Goal: Information Seeking & Learning: Learn about a topic

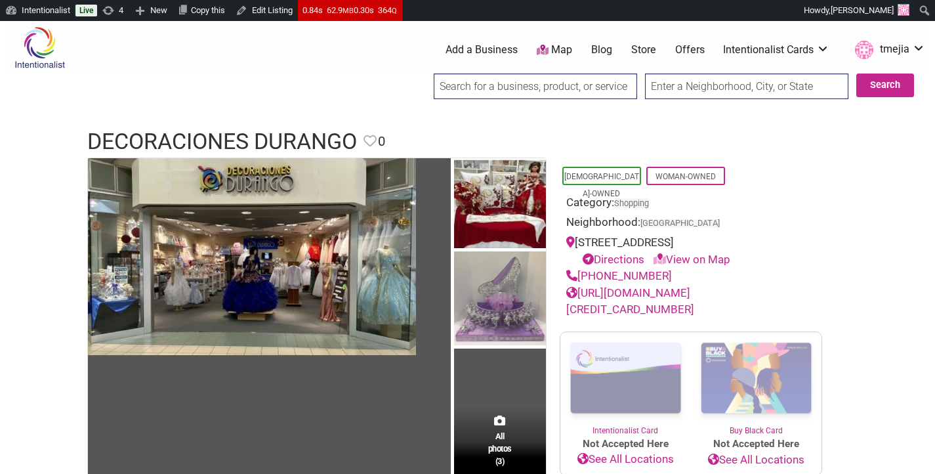
type input "[PERSON_NAME] Aesthetics"
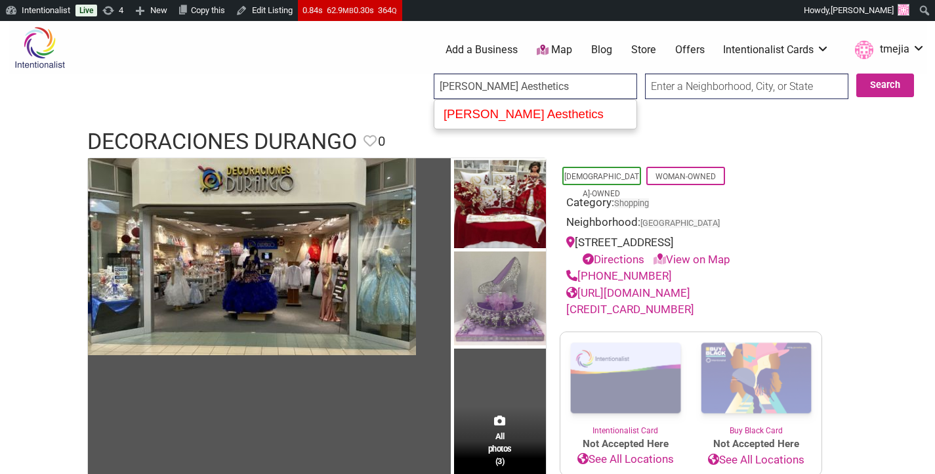
click at [545, 108] on div "[PERSON_NAME] Aesthetics" at bounding box center [535, 114] width 194 height 24
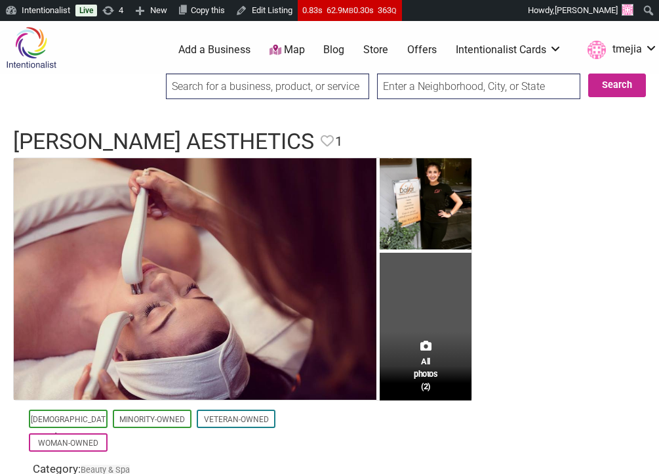
click at [334, 92] on input "search" at bounding box center [267, 86] width 203 height 26
paste input "Golden Wheat Bakery"
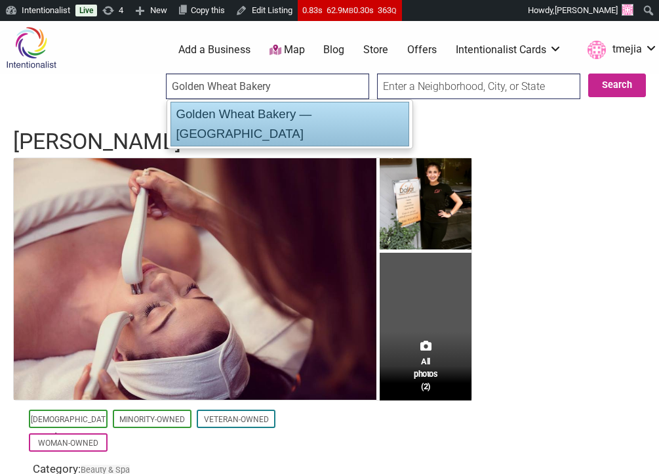
click at [306, 106] on div "Golden Wheat Bakery — Central District" at bounding box center [290, 124] width 239 height 45
type input "Golden Wheat Bakery — Central District"
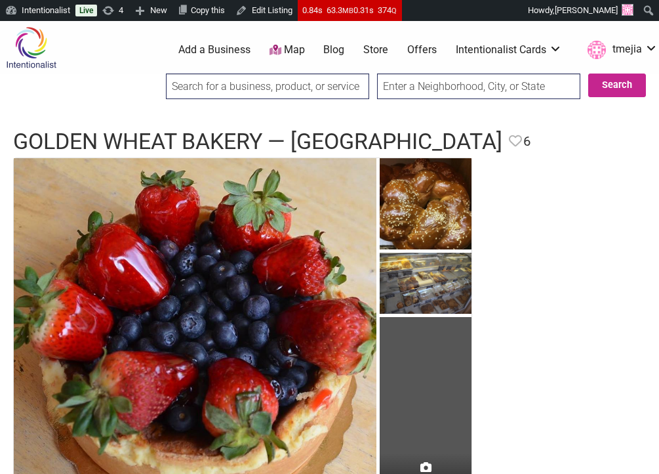
click at [329, 76] on input "search" at bounding box center [267, 86] width 203 height 26
click at [319, 84] on input "search" at bounding box center [267, 86] width 203 height 26
paste input "Divalani Style"
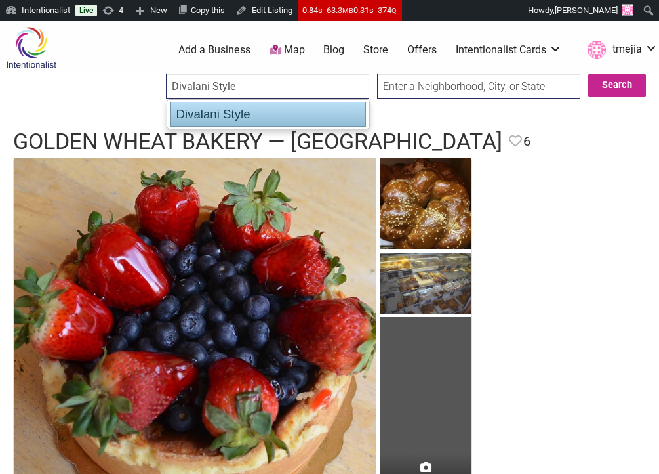
click at [269, 112] on div "Divalani Style" at bounding box center [268, 114] width 195 height 25
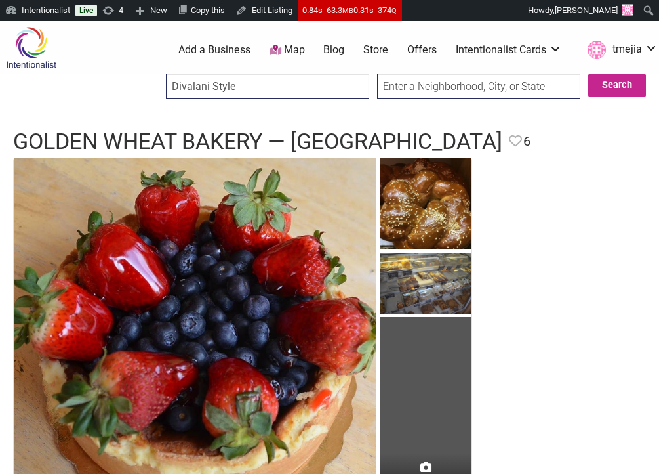
type input "Divalani Style"
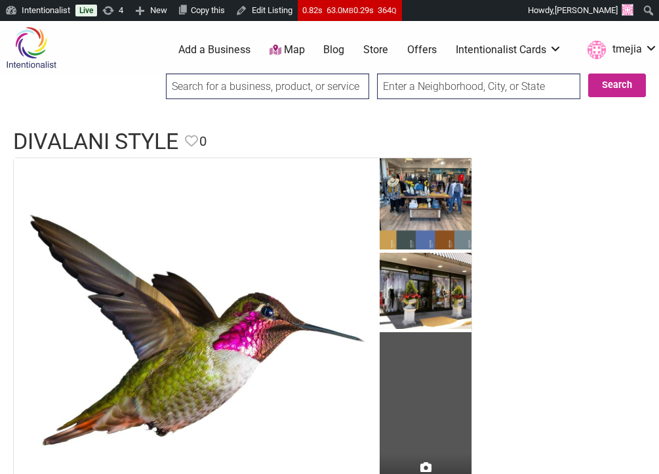
click at [336, 83] on input "search" at bounding box center [267, 86] width 203 height 26
paste input "Storica Studio"
type input "Storica Studio"
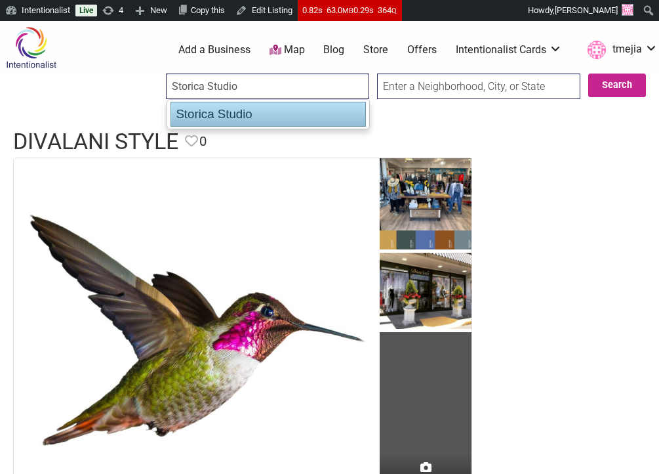
click at [323, 112] on div "Storica Studio" at bounding box center [268, 114] width 195 height 25
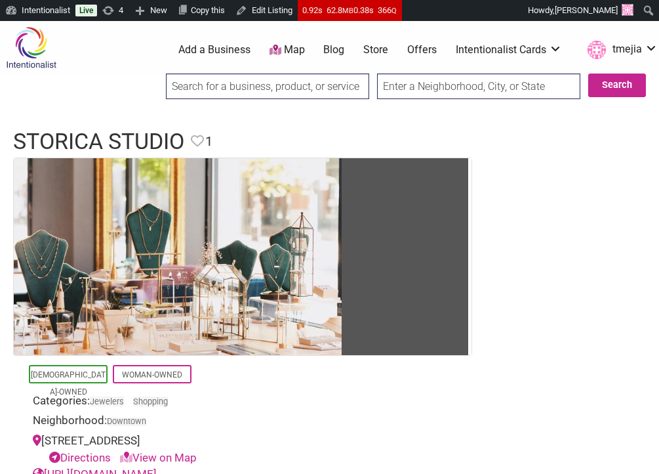
click at [239, 87] on input "search" at bounding box center [267, 86] width 203 height 26
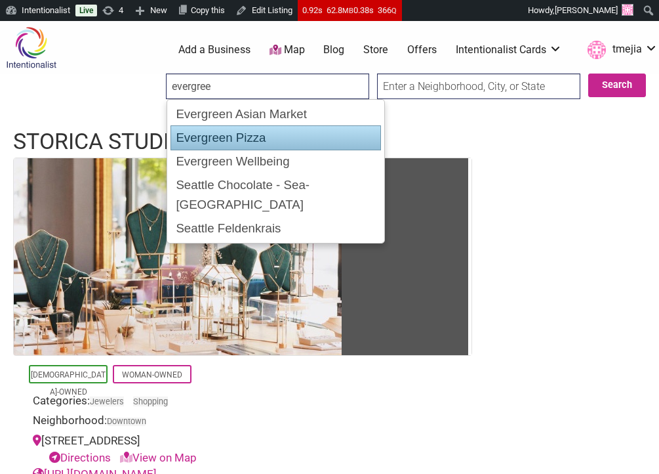
click at [252, 131] on div "Evergreen Pizza" at bounding box center [276, 137] width 211 height 25
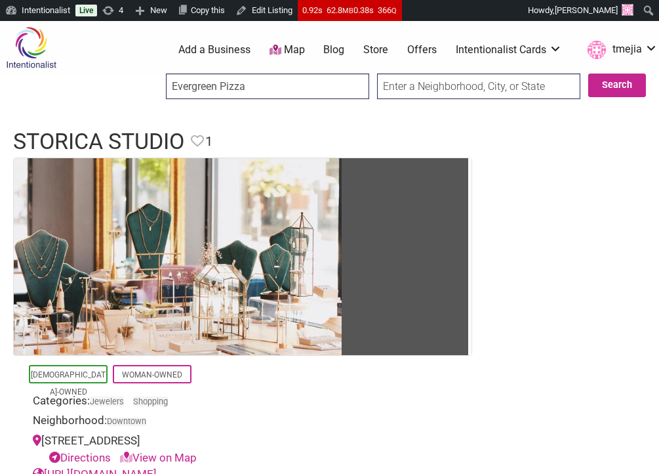
type input "Evergreen Pizza"
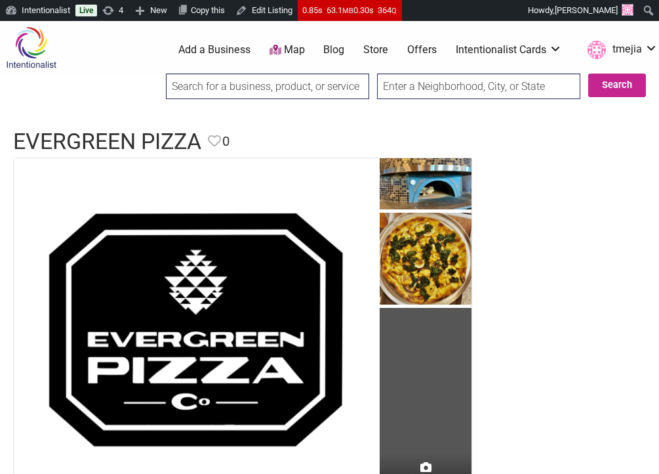
click at [328, 91] on input "search" at bounding box center [267, 86] width 203 height 26
paste input "Valerie Madison Fine Jewelry"
type input "Valerie Madison Fine Jewelry"
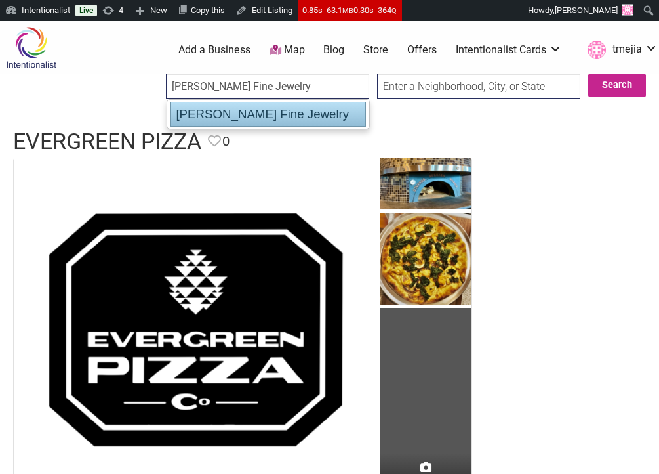
click at [330, 111] on div "Valerie Madison Fine Jewelry" at bounding box center [268, 114] width 195 height 25
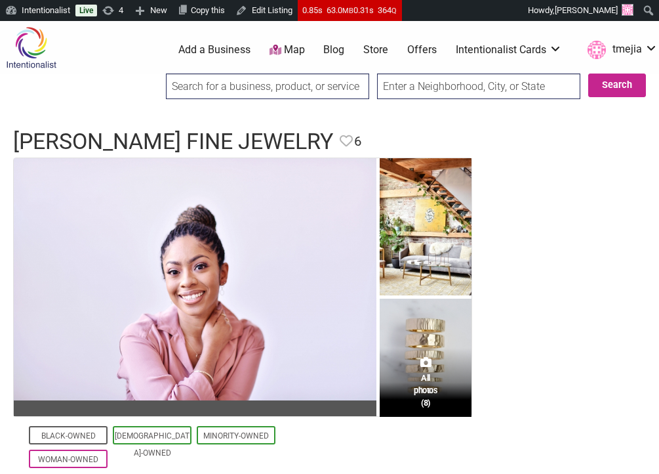
click at [312, 85] on input "search" at bounding box center [267, 86] width 203 height 26
paste input "Birrieria Grumpys"
click at [516, 131] on header "Valerie Madison Fine Jewelry Favorite Favorite 6 Feature Listing" at bounding box center [329, 141] width 633 height 31
click at [315, 81] on input "Birrieria Grumpys" at bounding box center [267, 86] width 203 height 26
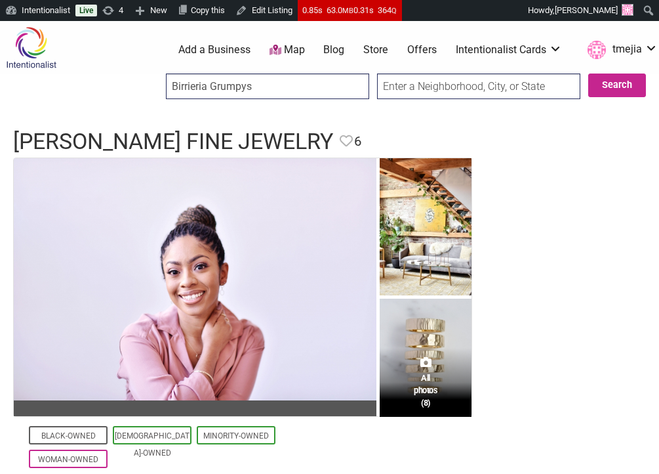
click at [376, 116] on div at bounding box center [329, 114] width 659 height 13
drag, startPoint x: 292, startPoint y: 77, endPoint x: 289, endPoint y: 88, distance: 10.8
click at [292, 77] on input "Birrieria Grumpys" at bounding box center [267, 86] width 203 height 26
paste input "Twisted Cuban Cafe & Bar"
type input "Twisted Cuban Cafe & Bar"
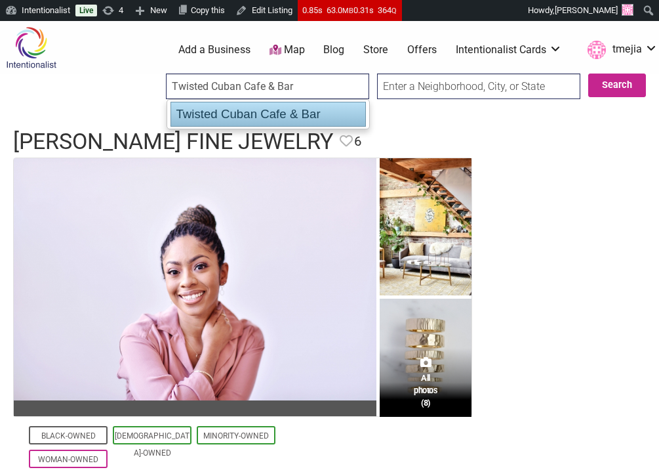
click at [281, 106] on div "Twisted Cuban Cafe & Bar" at bounding box center [268, 114] width 195 height 25
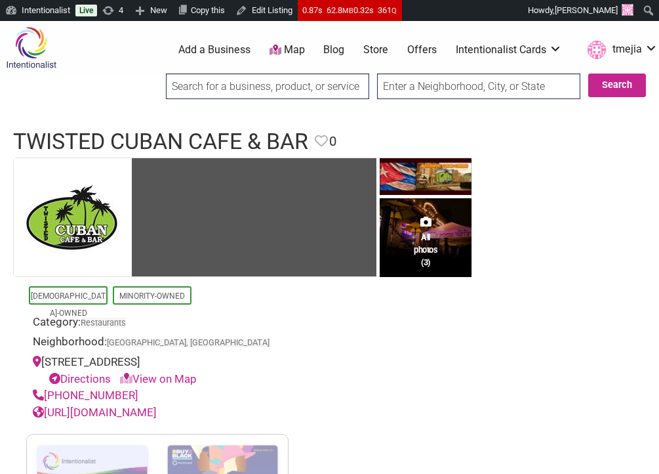
click at [271, 92] on input "search" at bounding box center [267, 86] width 203 height 26
click at [277, 90] on input "search" at bounding box center [267, 86] width 203 height 26
paste input "Antojitos Lita Rosita"
type input "Antojitos Lita Rosita"
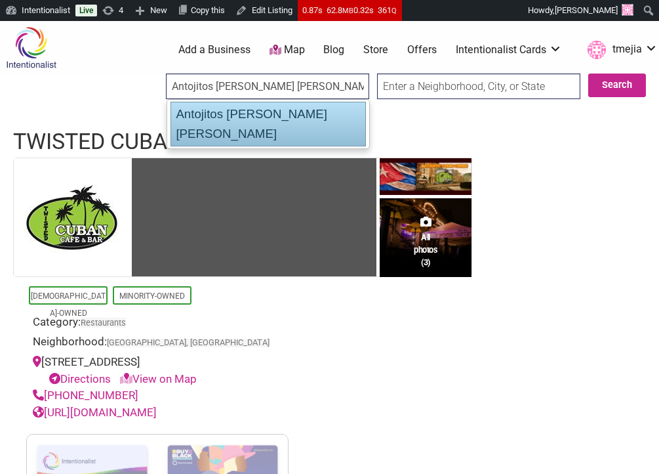
click at [266, 108] on div "Antojitos Lita Rosita" at bounding box center [268, 124] width 195 height 45
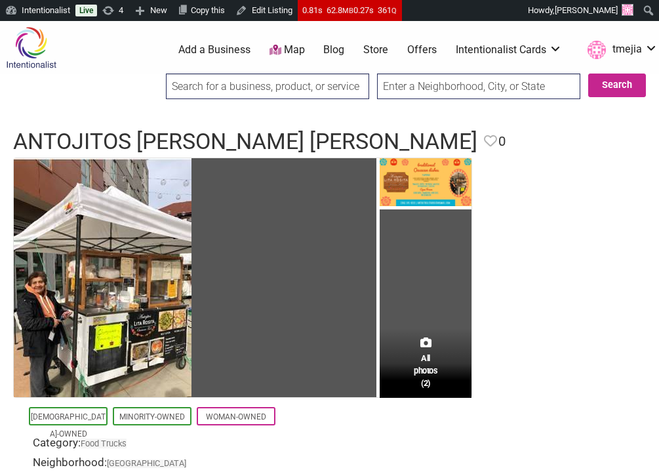
click at [279, 83] on input "search" at bounding box center [267, 86] width 203 height 26
paste input "Dos Chamucos Taqueria"
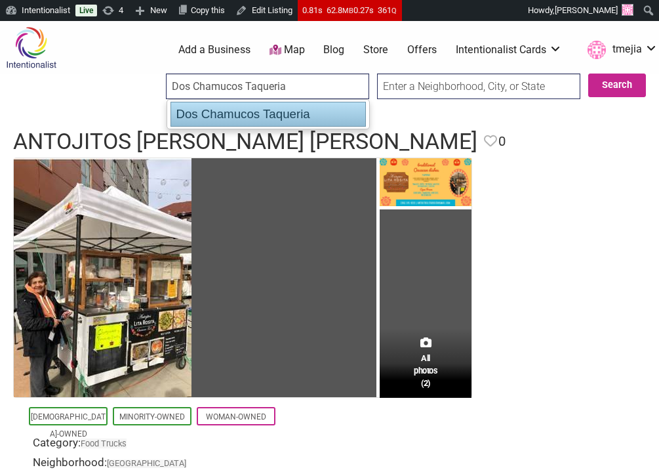
click at [277, 107] on div "Dos Chamucos Taqueria" at bounding box center [268, 114] width 195 height 25
type input "Dos Chamucos Taqueria"
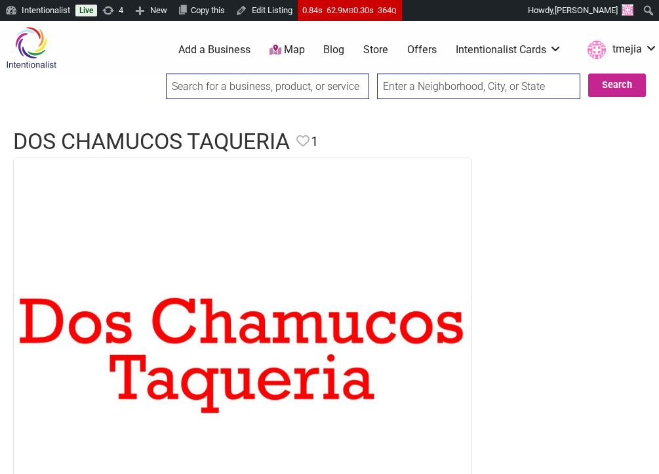
click at [241, 77] on input "search" at bounding box center [267, 86] width 203 height 26
click at [239, 83] on input "search" at bounding box center [267, 86] width 203 height 26
paste input "Sweet Inspirations Bakery"
type input "Sweet Inspirations Bakery"
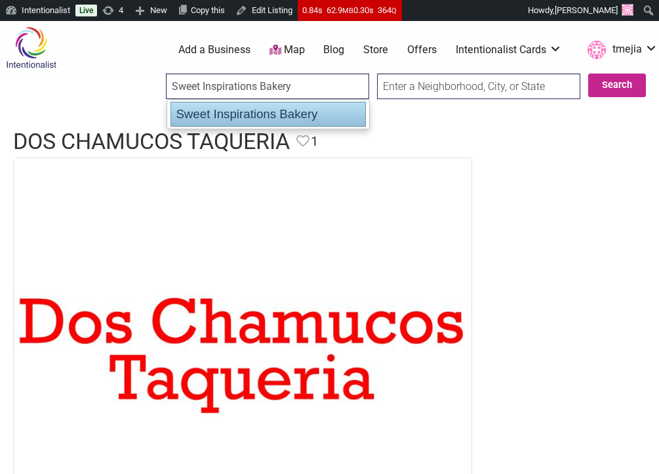
click at [292, 98] on input "Sweet Inspirations Bakery" at bounding box center [267, 86] width 203 height 26
click at [275, 114] on div "Sweet Inspirations Bakery" at bounding box center [268, 114] width 195 height 25
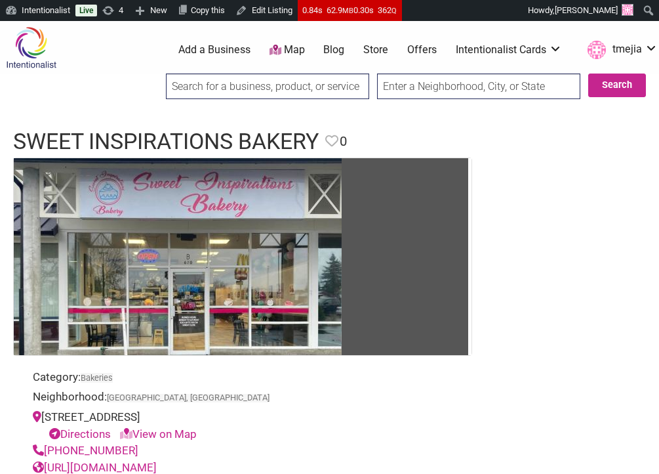
click at [277, 91] on input "search" at bounding box center [267, 86] width 203 height 26
paste input "The Rose Gift House and Coffee"
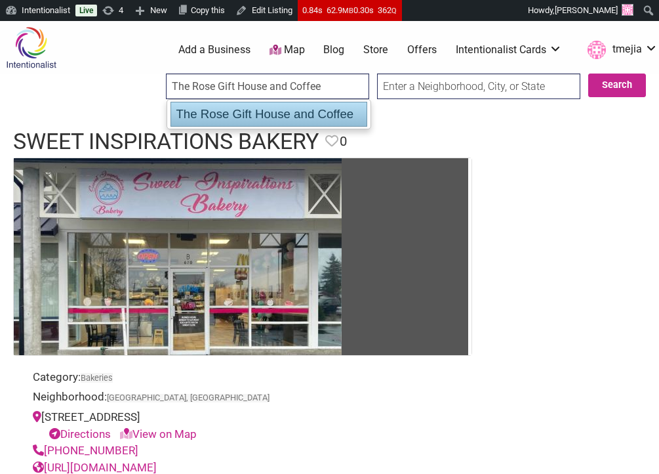
click at [298, 105] on div "The Rose Gift House and Coffee" at bounding box center [269, 114] width 197 height 25
type input "The Rose Gift House and Coffee"
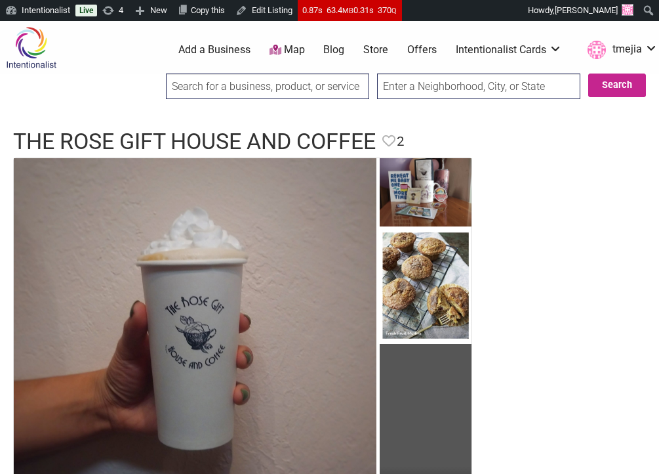
click at [275, 77] on input "search" at bounding box center [267, 86] width 203 height 26
paste input "Kikey's Cafe"
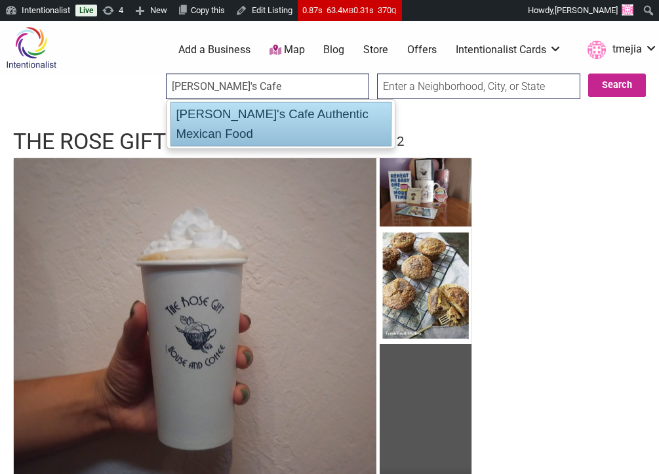
click at [298, 106] on div "Kikey's Cafe Authentic Mexican Food" at bounding box center [281, 124] width 221 height 45
type input "Kikey's Cafe Authentic Mexican Food"
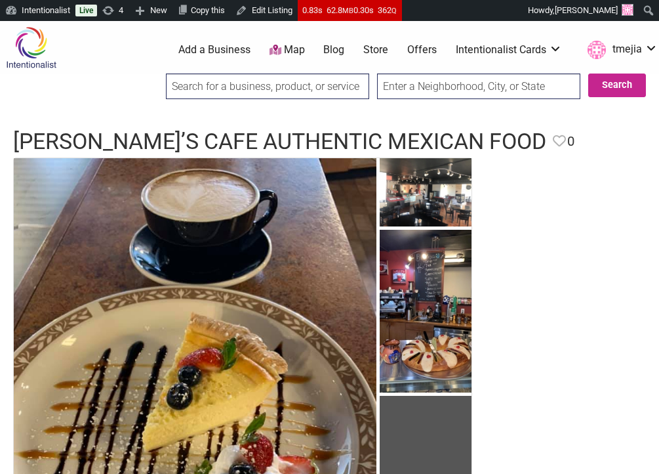
click at [308, 81] on input "search" at bounding box center [267, 86] width 203 height 26
click at [310, 89] on input "search" at bounding box center [267, 86] width 203 height 26
paste input "Pimienta Bistro"
type input "Pimienta Bistro"
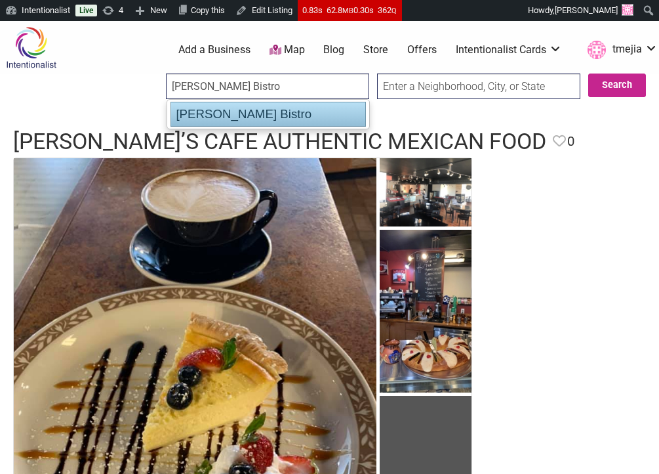
click at [268, 108] on div "Pimienta Bistro" at bounding box center [268, 114] width 195 height 25
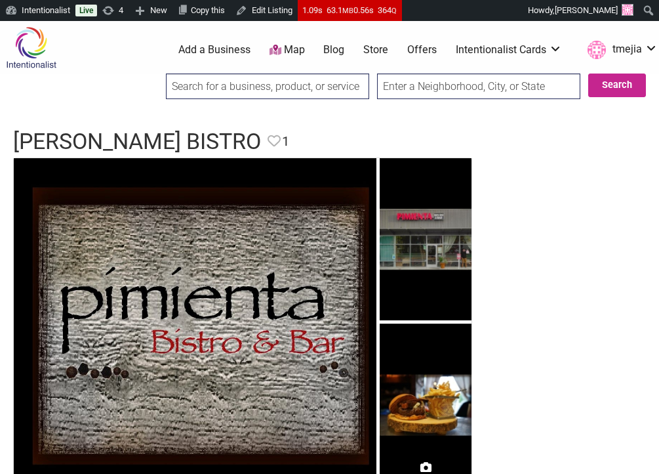
click at [277, 79] on input "search" at bounding box center [267, 86] width 203 height 26
paste input "La Chingona Taqueria - Bellevue"
drag, startPoint x: 316, startPoint y: 92, endPoint x: 271, endPoint y: 91, distance: 45.3
click at [271, 91] on input "La Chingona Taqueria - Bellevue" at bounding box center [267, 86] width 203 height 26
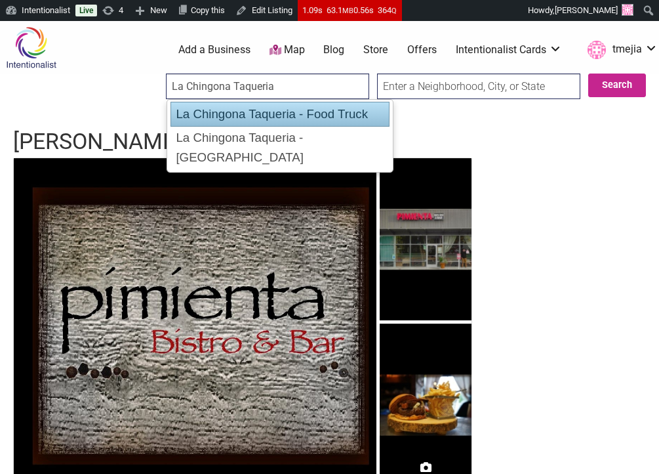
click at [314, 115] on div "La Chingona Taqueria - Food Truck" at bounding box center [280, 114] width 219 height 25
type input "La Chingona Taqueria - Food Truck"
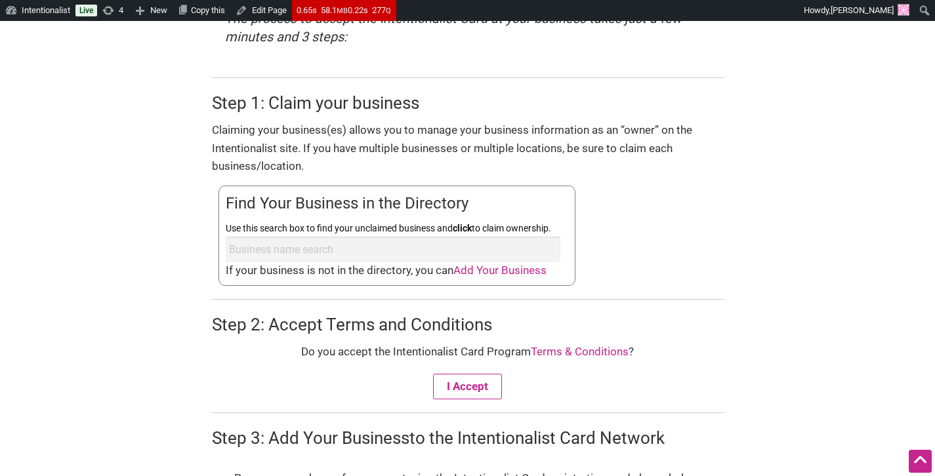
scroll to position [465, 0]
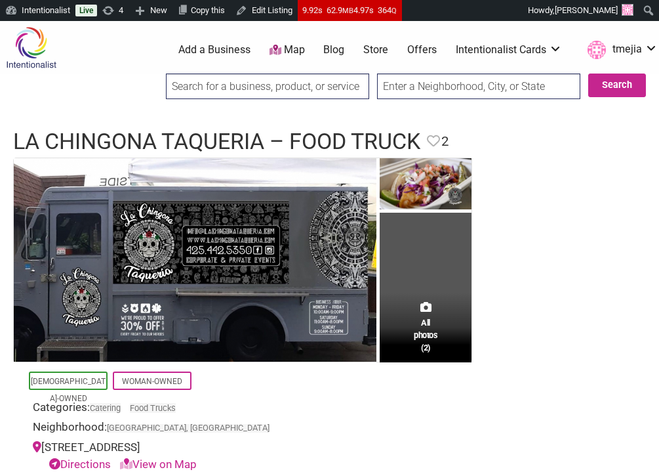
click at [247, 85] on input "search" at bounding box center [267, 86] width 203 height 26
paste input "La Chingona Taqueria - Bellevue"
click at [287, 87] on input "La Chingona Taqueria - Bellevue" at bounding box center [267, 86] width 203 height 26
click at [341, 86] on input "La Chingona Taqueria - Bellevue" at bounding box center [267, 86] width 203 height 26
drag, startPoint x: 341, startPoint y: 86, endPoint x: 278, endPoint y: 89, distance: 63.0
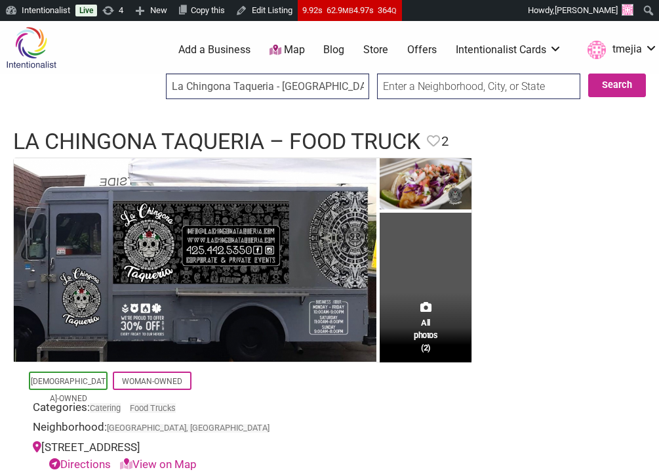
click at [278, 89] on input "La Chingona Taqueria - Bellevue" at bounding box center [267, 86] width 203 height 26
click at [272, 72] on div "0 Add a Business Map Blog Store Offers Intentionalist Cards Buy Black Card Inte…" at bounding box center [379, 50] width 575 height 52
click at [293, 86] on input "La Chingona Taqueria" at bounding box center [267, 86] width 203 height 26
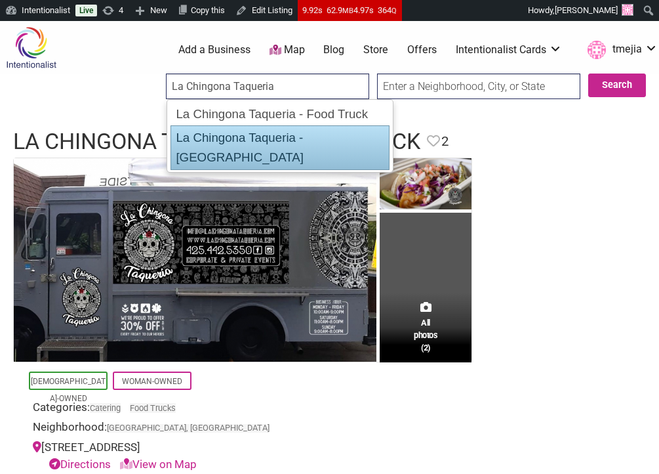
click at [314, 129] on div "La Chingona Taqueria - West Seattle" at bounding box center [280, 147] width 219 height 45
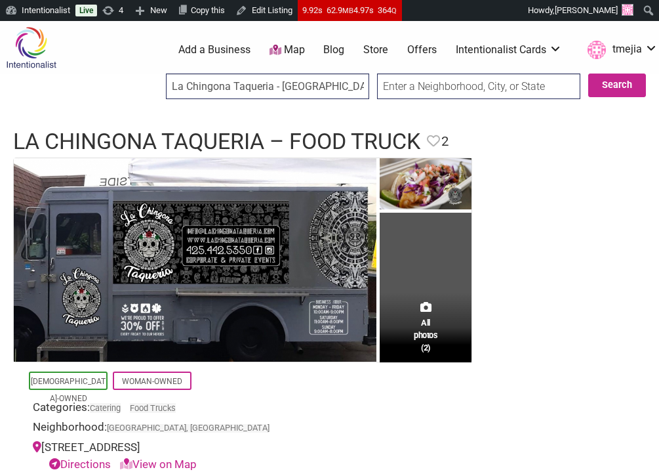
type input "La Chingona Taqueria - West Seattle"
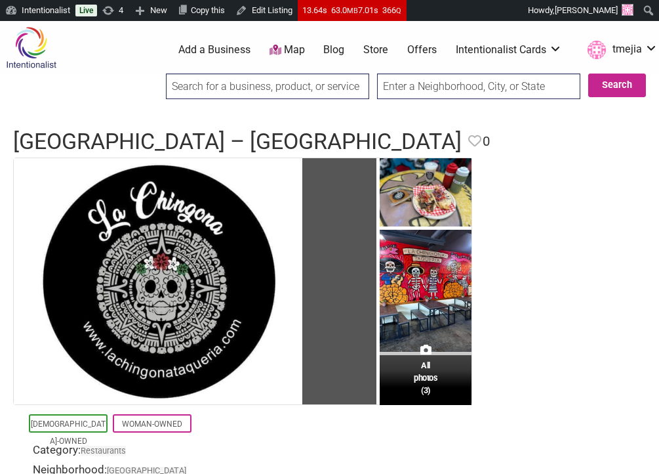
click at [234, 94] on input "search" at bounding box center [267, 86] width 203 height 26
click at [241, 93] on input "search" at bounding box center [267, 86] width 203 height 26
paste input "Bell's Cookies Co."
drag, startPoint x: 293, startPoint y: 85, endPoint x: 144, endPoint y: 73, distance: 150.0
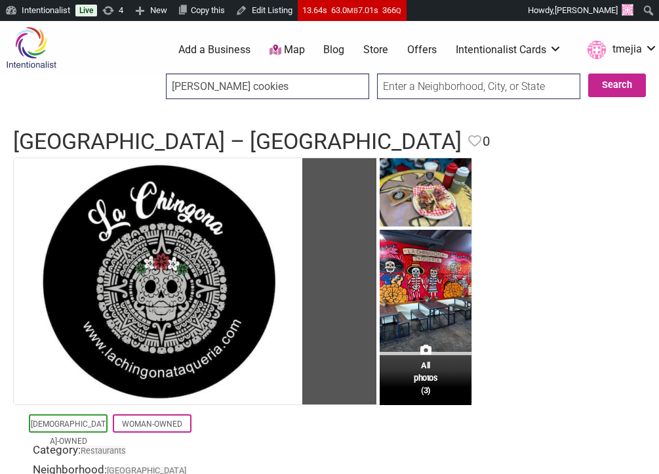
click at [242, 89] on input "bell's cookies" at bounding box center [267, 86] width 203 height 26
paste input "Ravenna Brewing Company"
type input "Ravenna Brewing Company"
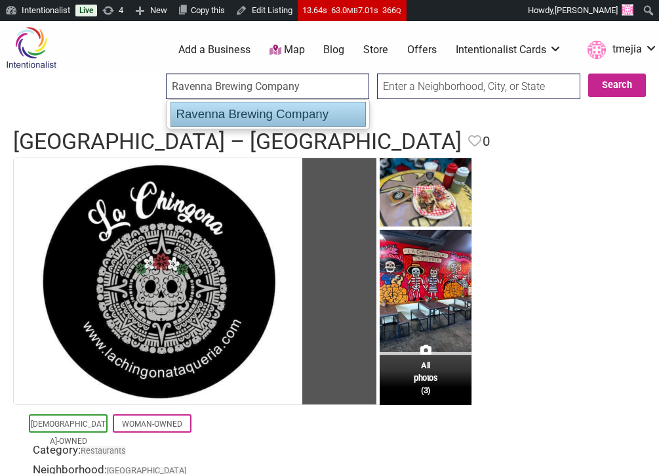
click at [247, 115] on div "Ravenna Brewing Company" at bounding box center [268, 114] width 195 height 25
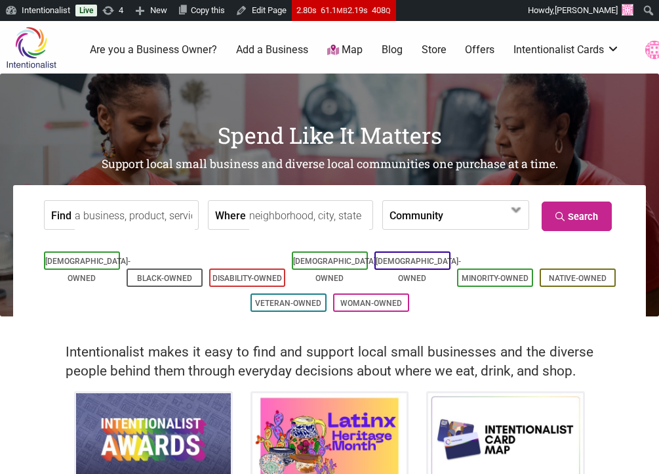
click at [177, 222] on input "Find" at bounding box center [135, 216] width 120 height 30
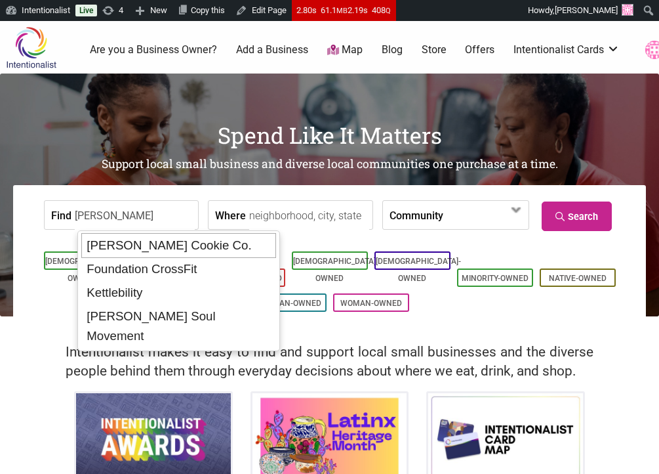
click at [148, 252] on div "Bell's Cookie Co." at bounding box center [178, 245] width 195 height 25
type input "Bell's Cookie Co."
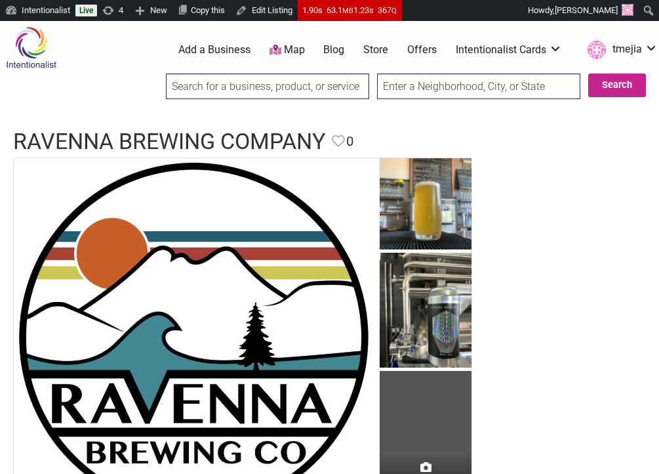
click at [205, 92] on input "search" at bounding box center [267, 86] width 203 height 26
click at [212, 89] on input "search" at bounding box center [267, 86] width 203 height 26
paste input "La [PERSON_NAME]'s"
type input "La [PERSON_NAME]'s"
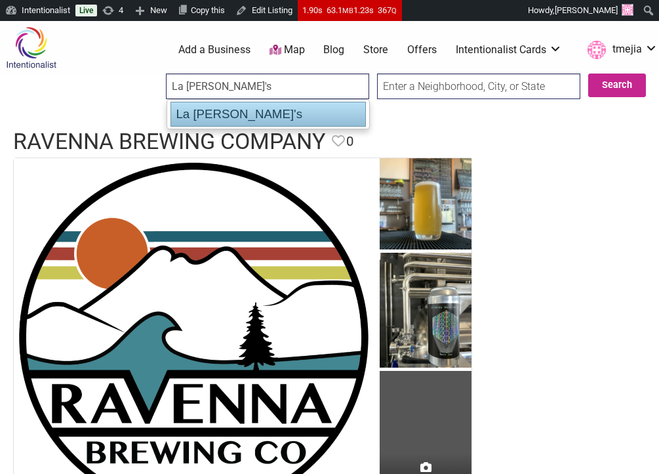
click at [237, 108] on div "La [PERSON_NAME]'s" at bounding box center [268, 114] width 195 height 25
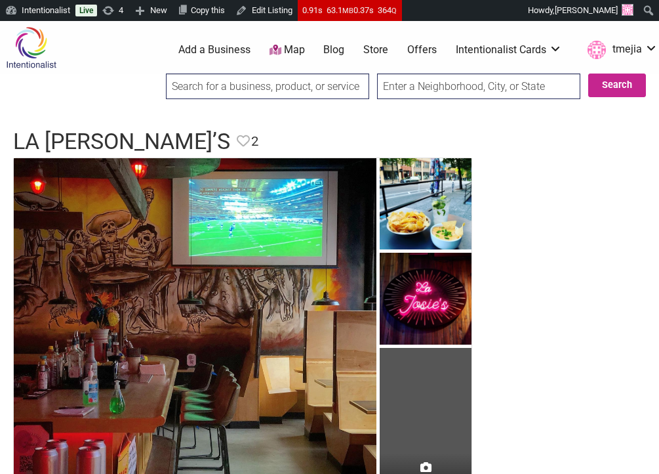
click at [291, 85] on input "search" at bounding box center [267, 86] width 203 height 26
click at [290, 86] on input "search" at bounding box center [267, 86] width 203 height 26
paste input "Redondo Coffee & Crepes"
type input "Redondo Coffee & Crepes"
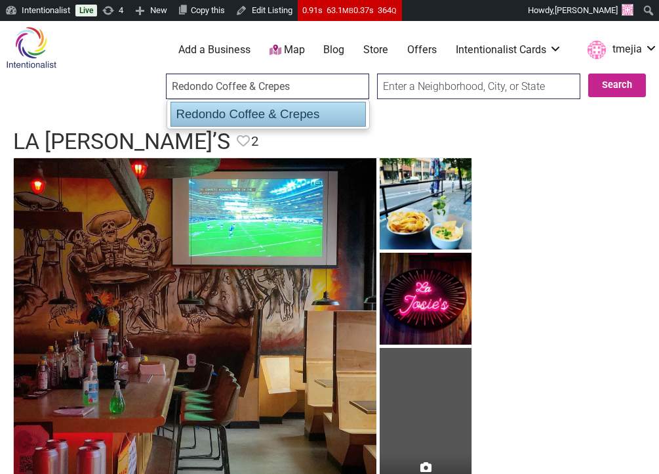
click at [286, 113] on div "Redondo Coffee & Crepes" at bounding box center [268, 114] width 195 height 25
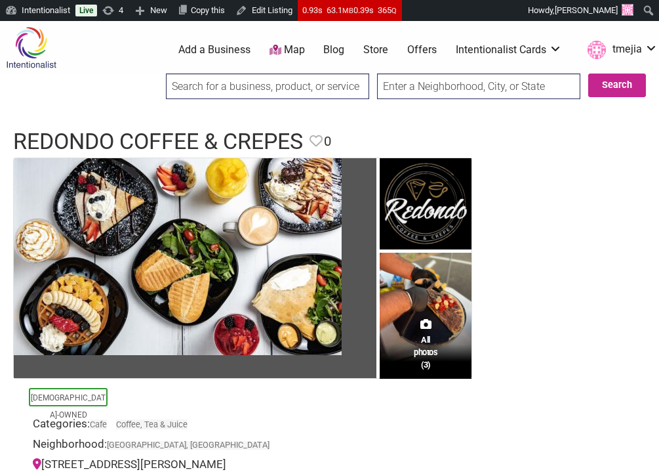
click at [290, 93] on input "search" at bounding box center [267, 86] width 203 height 26
paste input "Giddy Sloth"
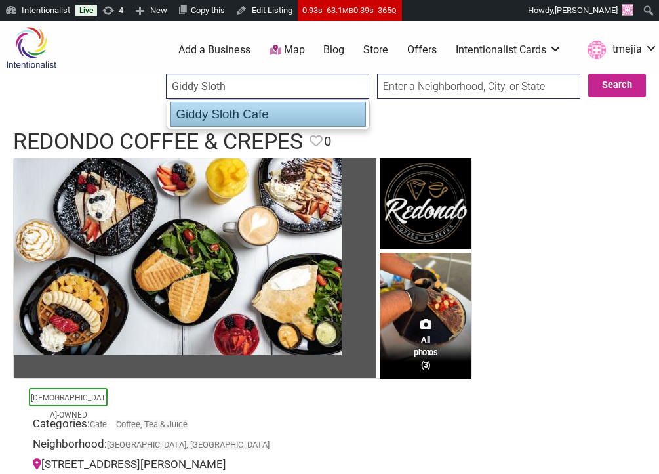
click at [270, 109] on div "Giddy Sloth Cafe" at bounding box center [268, 114] width 195 height 25
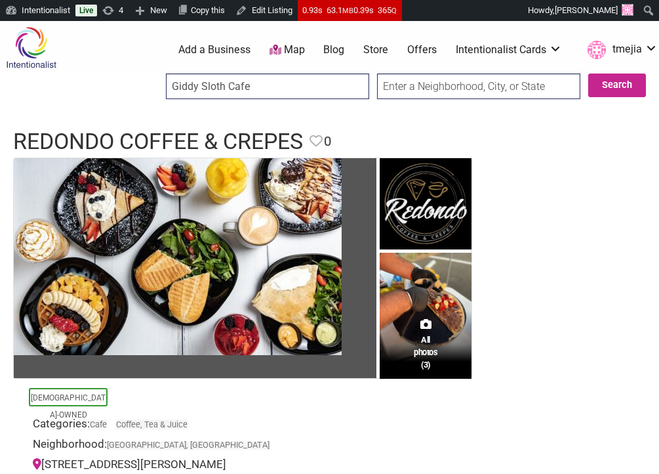
type input "Giddy Sloth Cafe"
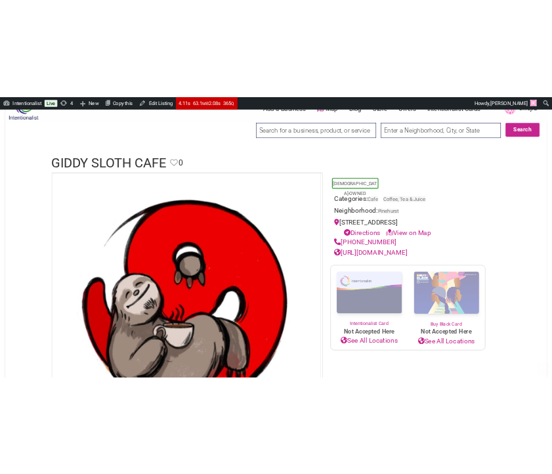
scroll to position [2, 0]
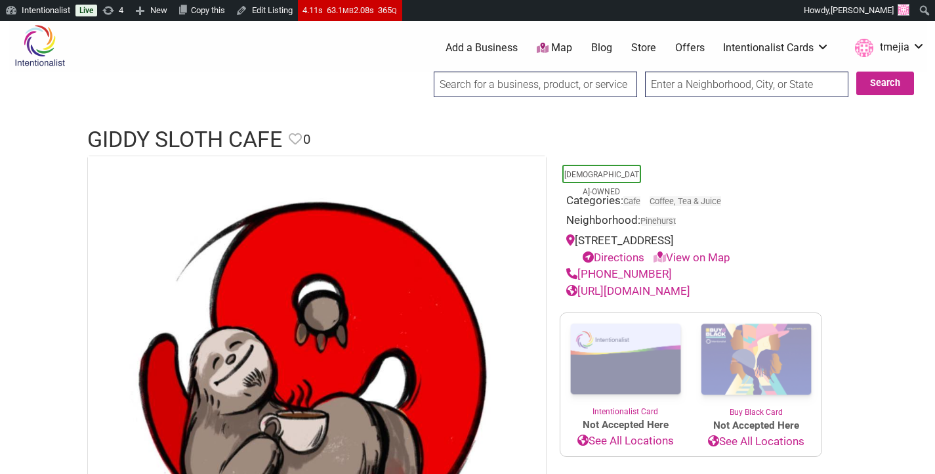
click at [522, 85] on input "search" at bounding box center [535, 84] width 203 height 26
paste input "Shark Bite Ceviches"
type input "Shark Bite Ceviches"
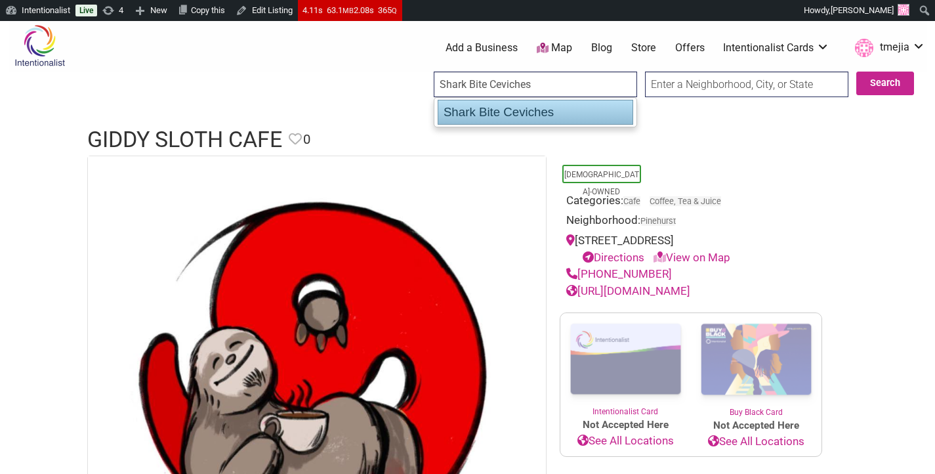
click at [522, 111] on div "Shark Bite Ceviches" at bounding box center [534, 112] width 195 height 25
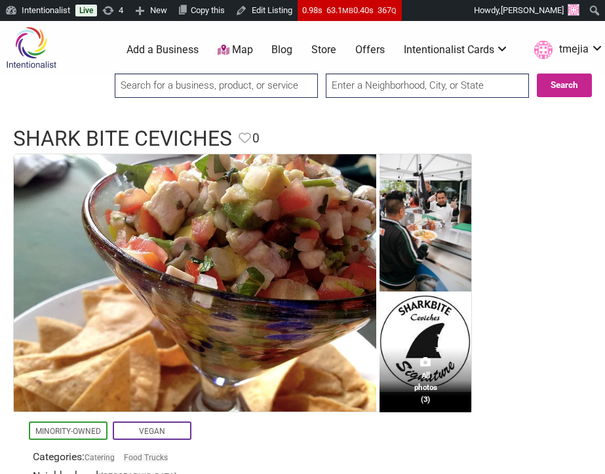
click at [272, 91] on input "search" at bounding box center [216, 85] width 203 height 24
paste input "Physician Coach"
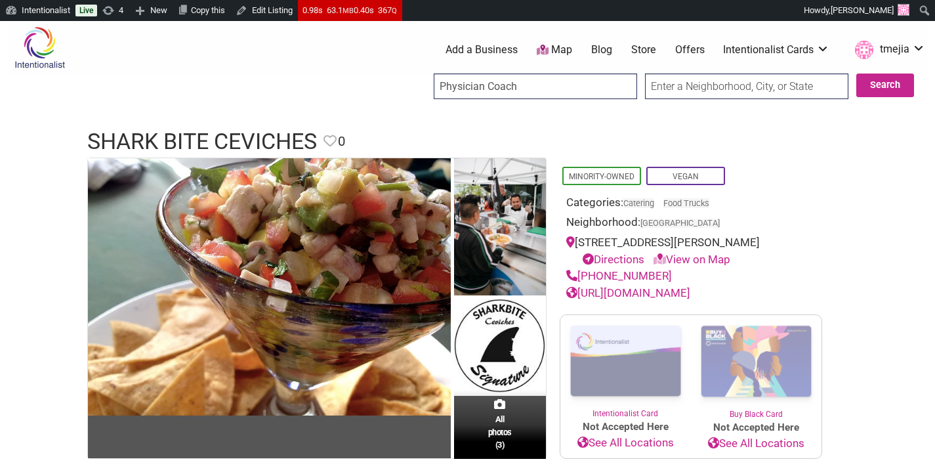
paste input "Abuelita's Kitchen"
type input "Abuelita's Kitchen"
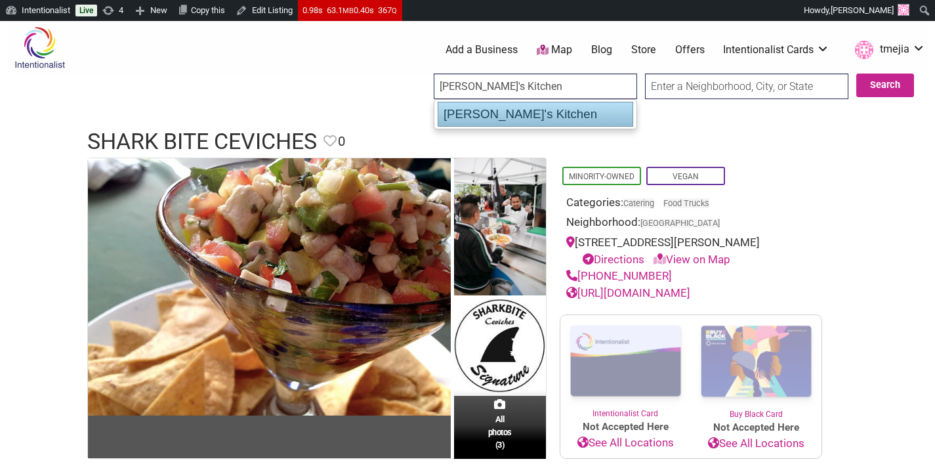
click at [597, 110] on div "Abuelita's Kitchen" at bounding box center [534, 114] width 195 height 25
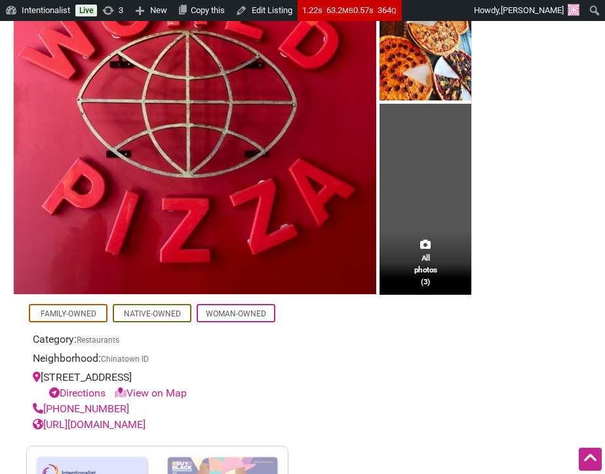
scroll to position [222, 0]
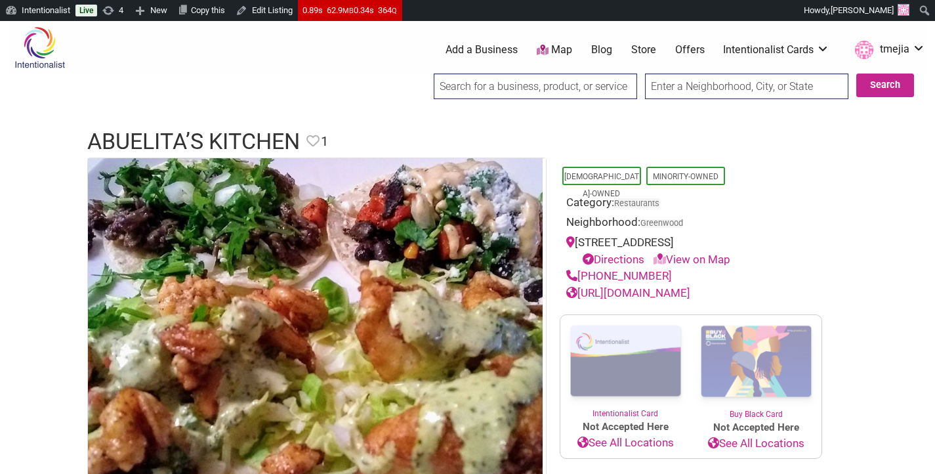
click at [505, 89] on input "search" at bounding box center [535, 86] width 203 height 26
paste input "La Conasupo Taqueria & Snack Shop"
type input "La Conasupo Taqueria & Snack Shop"
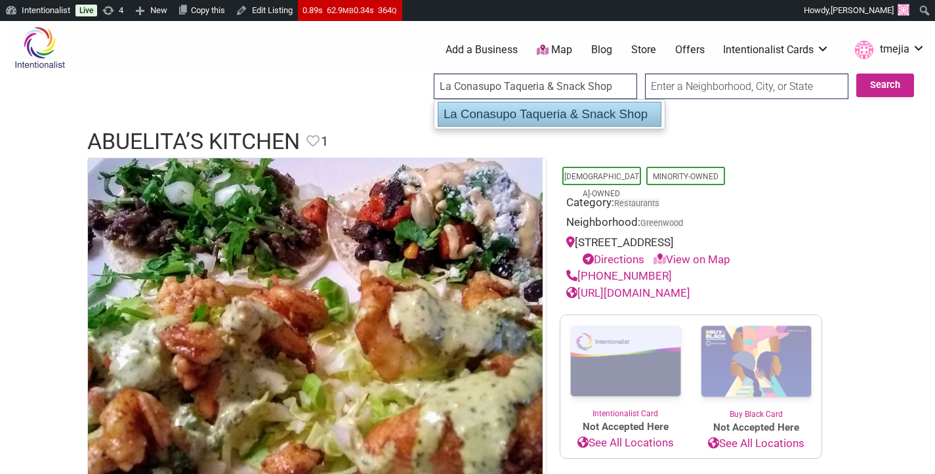
click at [545, 113] on div "La Conasupo Taqueria & Snack Shop" at bounding box center [549, 114] width 224 height 25
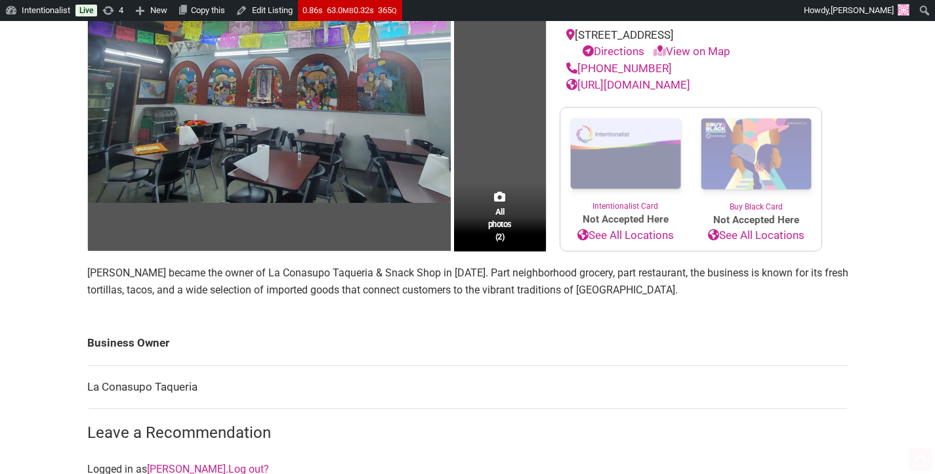
scroll to position [281, 0]
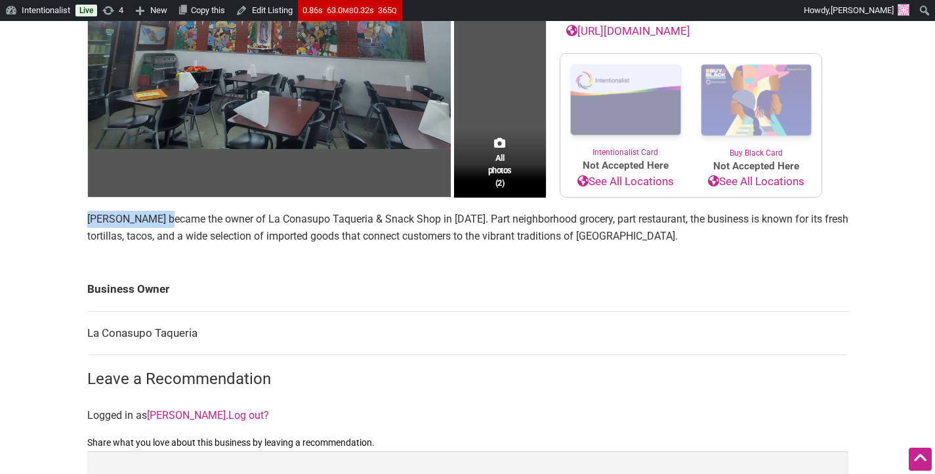
drag, startPoint x: 141, startPoint y: 220, endPoint x: 87, endPoint y: 219, distance: 53.8
click at [87, 219] on p "[PERSON_NAME] became the owner of La Conasupo Taqueria & Snack Shop in [DATE]. …" at bounding box center [467, 227] width 761 height 33
copy p "[PERSON_NAME]"
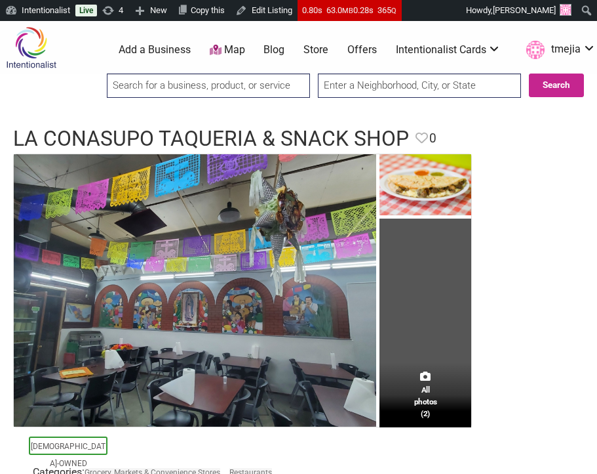
click at [268, 93] on input "search" at bounding box center [208, 85] width 203 height 24
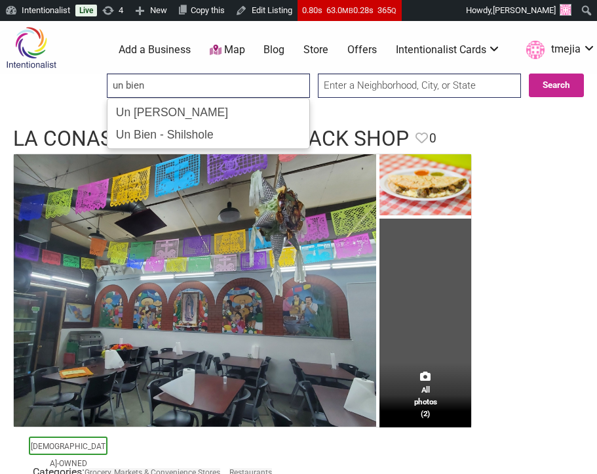
type input "un bien"
click at [553, 178] on section "All photos (2) Latino-Owned Categories: Grocery, Markets & Convenience Stores R…" at bounding box center [298, 436] width 571 height 567
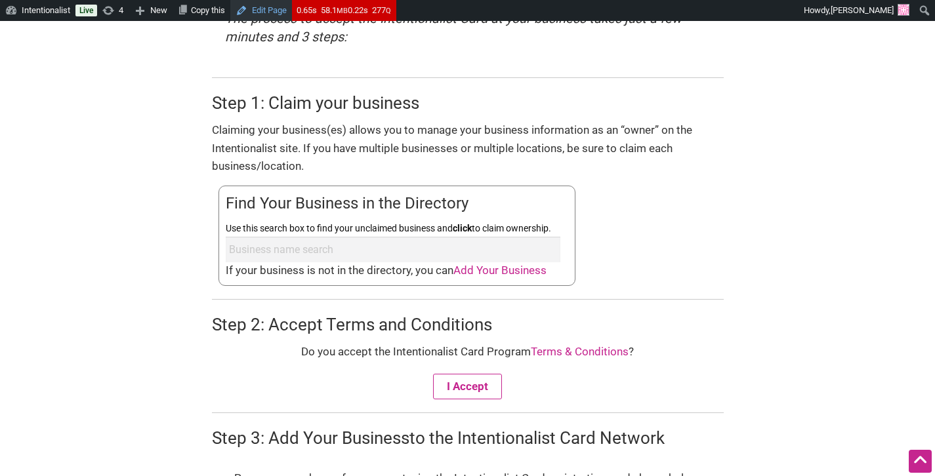
scroll to position [465, 0]
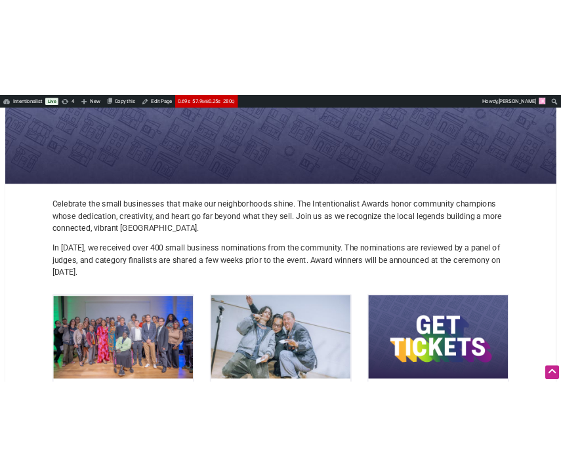
scroll to position [254, 0]
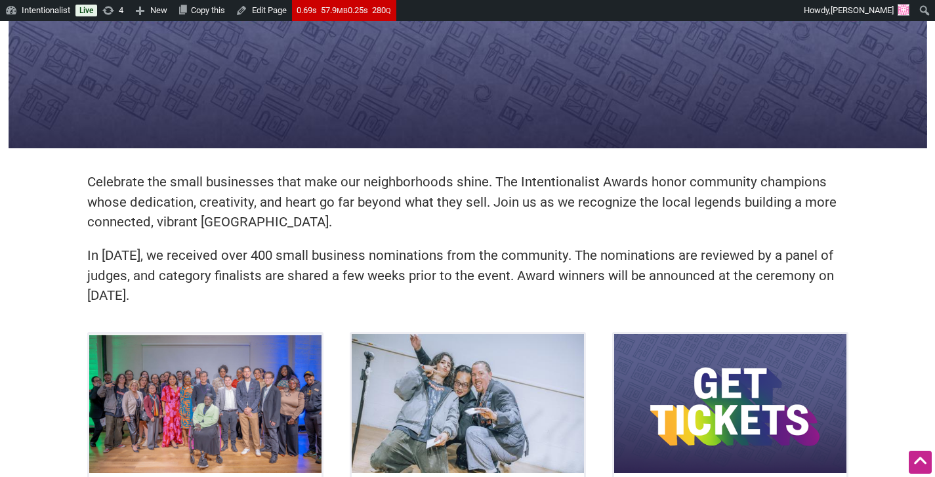
drag, startPoint x: 178, startPoint y: 294, endPoint x: 71, endPoint y: 186, distance: 153.0
click at [71, 186] on div "Celebrate the small businesses that make our neighborhoods shine. The Intention…" at bounding box center [468, 399] width 918 height 1141
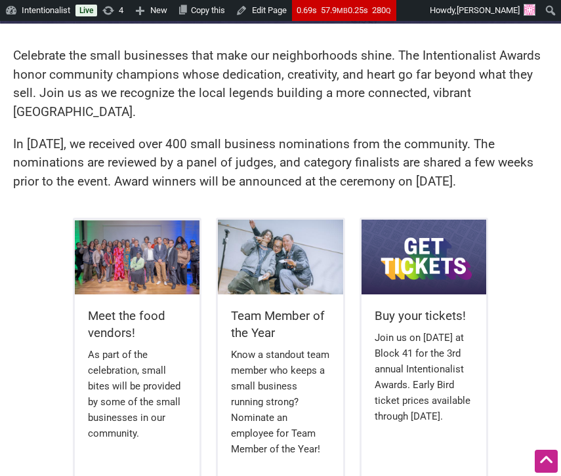
click at [537, 168] on p "In [DATE], we received over 400 small business nominations from the community. …" at bounding box center [280, 163] width 535 height 56
drag, startPoint x: 517, startPoint y: 166, endPoint x: 11, endPoint y: 56, distance: 518.0
click at [10, 56] on div "Celebrate the small businesses that make our neighborhoods shine. The Intention…" at bounding box center [280, 125] width 561 height 184
copy div "Celebrate the small businesses that make our neighborhoods shine. The Intention…"
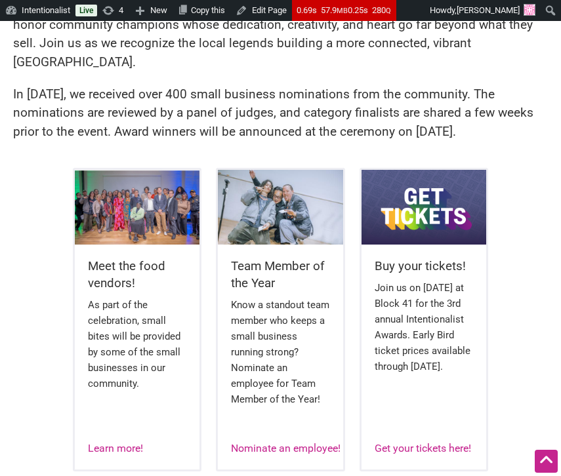
scroll to position [367, 0]
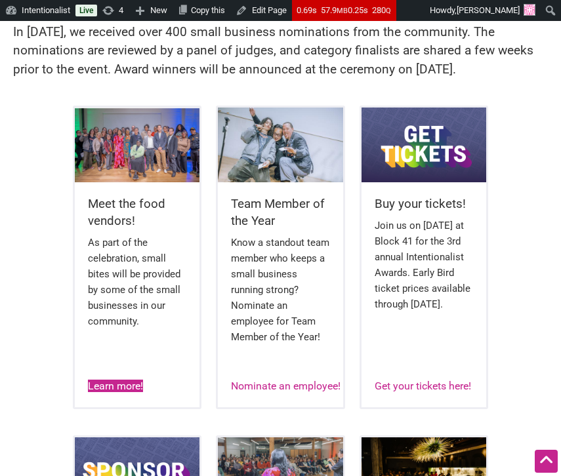
click at [127, 380] on link "Learn more!" at bounding box center [115, 386] width 55 height 12
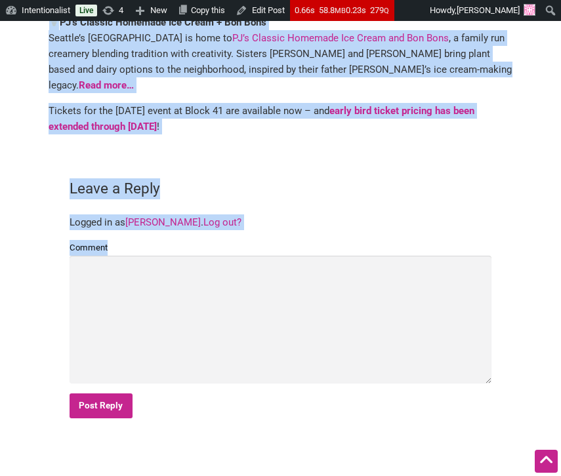
scroll to position [699, 0]
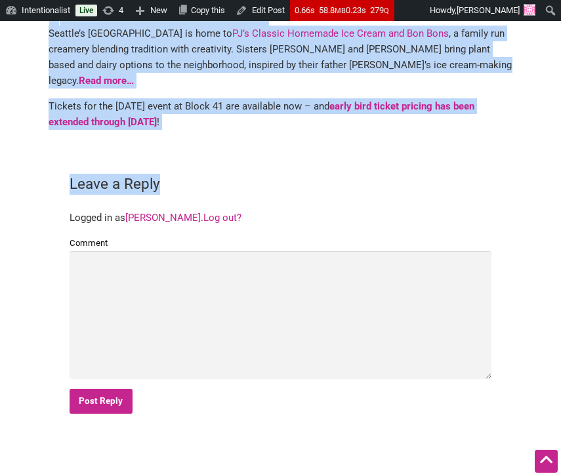
drag, startPoint x: 49, startPoint y: 91, endPoint x: 133, endPoint y: 99, distance: 84.3
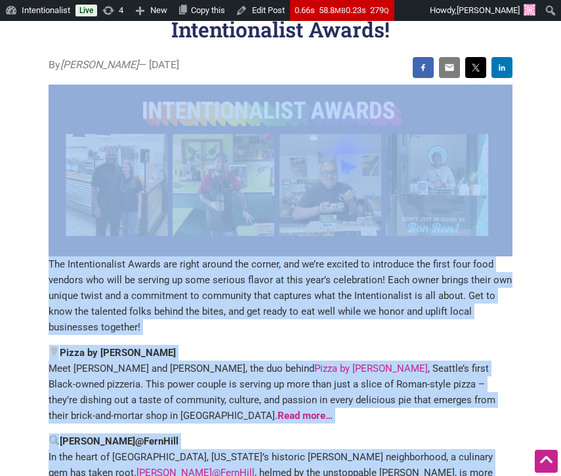
scroll to position [0, 0]
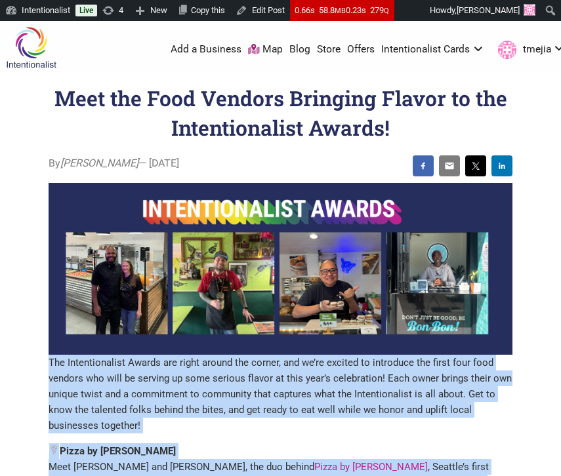
drag, startPoint x: 242, startPoint y: 433, endPoint x: 56, endPoint y: 361, distance: 199.1
copy div "The Intentionalist Awards are right around the corner, and we’re excited to int…"
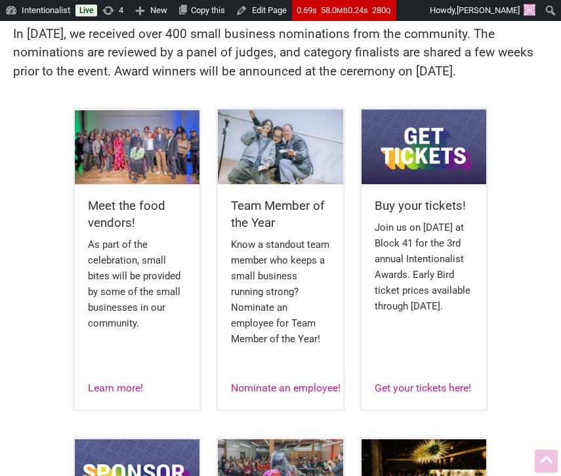
scroll to position [365, 0]
click at [293, 382] on link "Nominate an employee!" at bounding box center [286, 388] width 110 height 12
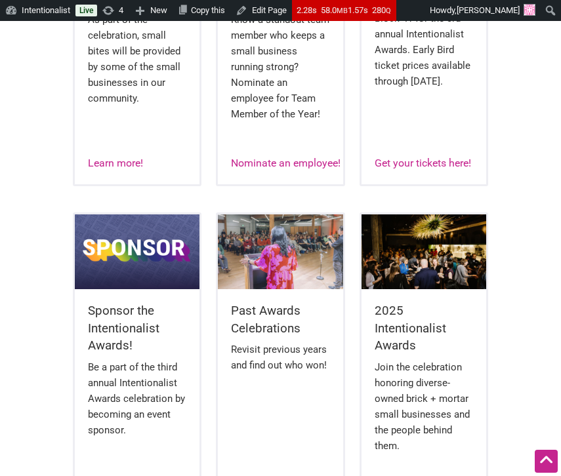
scroll to position [626, 0]
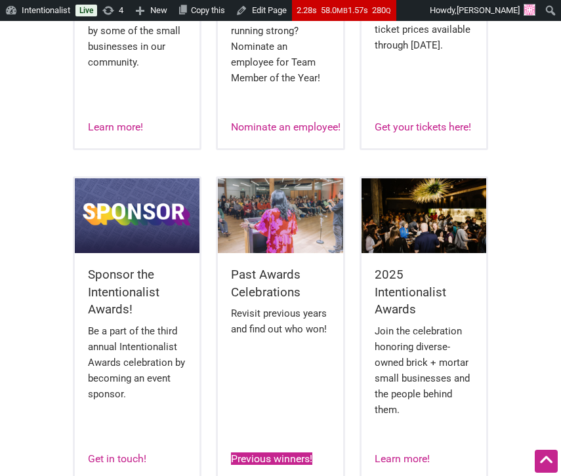
click at [265, 453] on link "Previous winners!" at bounding box center [271, 459] width 81 height 12
